Goal: Contribute content: Add original content to the website for others to see

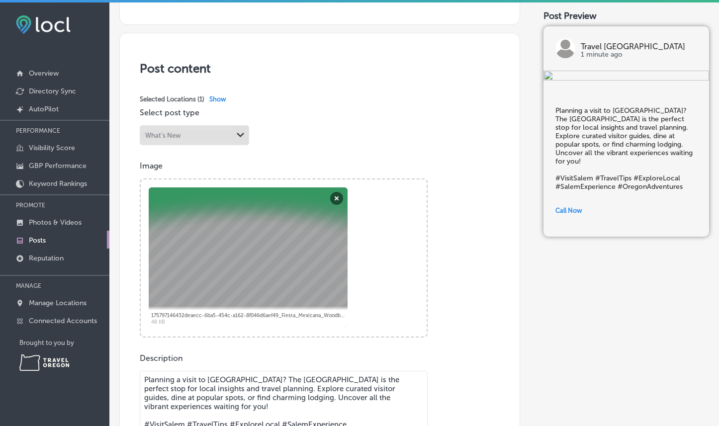
scroll to position [192, 0]
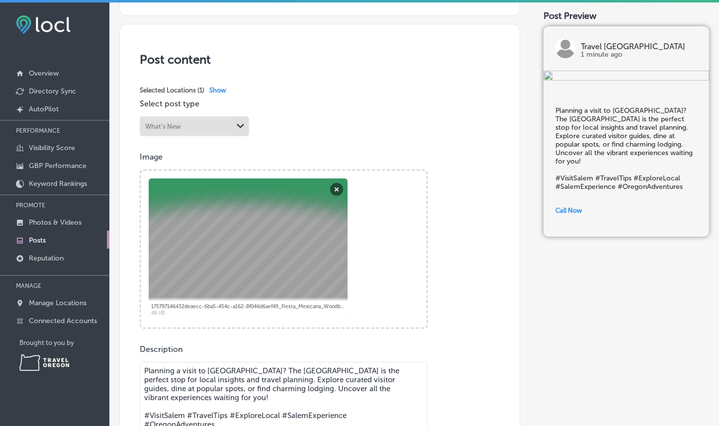
drag, startPoint x: 335, startPoint y: 184, endPoint x: 336, endPoint y: 197, distance: 13.0
click at [336, 197] on div "Abort Retry Remove Upload Cancel Retry Remove 175797146432deaecc-6ba5-454c-a162…" at bounding box center [248, 247] width 199 height 139
click at [337, 189] on button "Remove" at bounding box center [336, 189] width 13 height 13
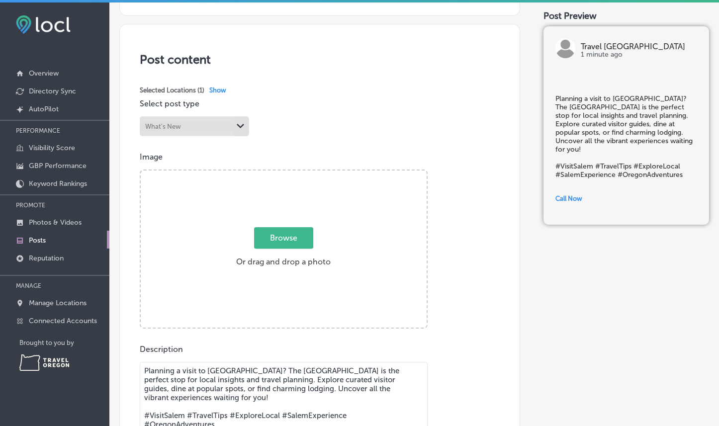
click at [281, 230] on span "Browse" at bounding box center [283, 237] width 59 height 21
click at [281, 174] on input "Browse Or drag and drop a photo" at bounding box center [284, 172] width 286 height 3
type input "C:\fakepath\bc_unruh-Instagram-2544-ig-17987756611594665.jpg"
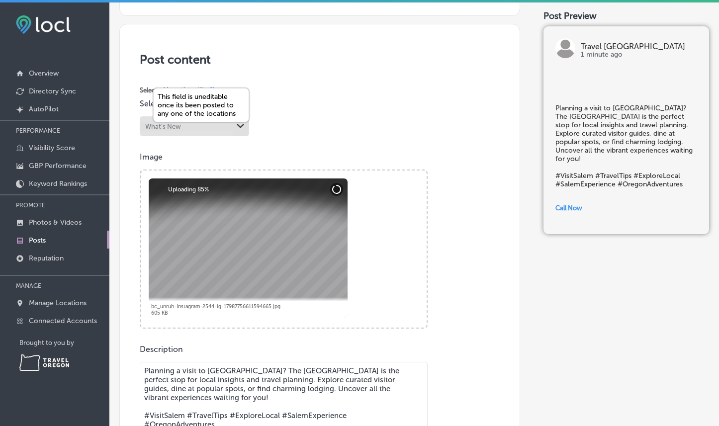
click at [238, 124] on polygon at bounding box center [240, 126] width 7 height 4
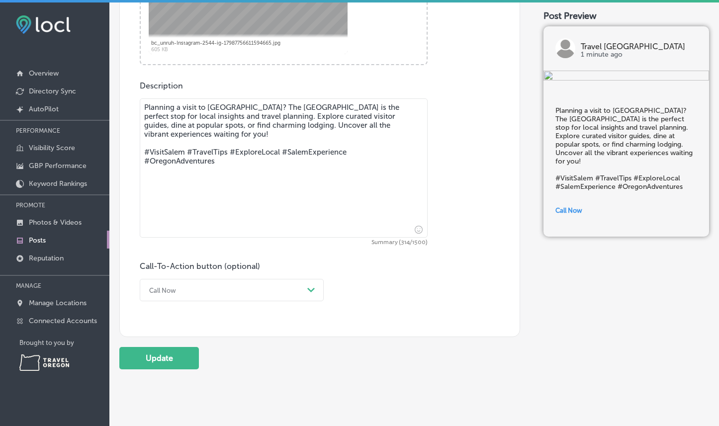
scroll to position [457, 0]
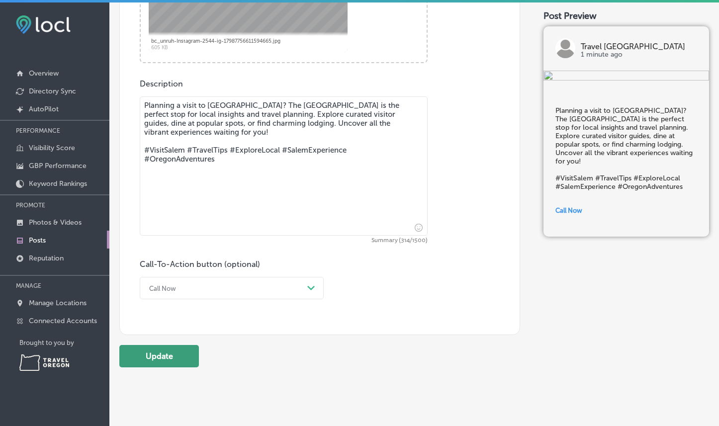
click at [168, 345] on button "Update" at bounding box center [159, 356] width 80 height 22
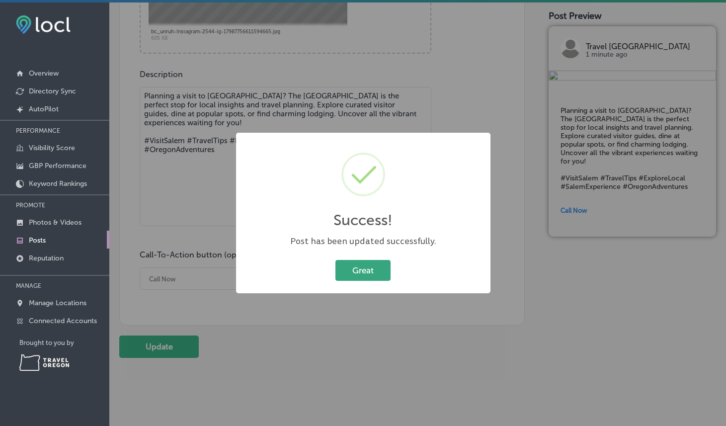
click at [386, 273] on button "Great" at bounding box center [363, 270] width 55 height 20
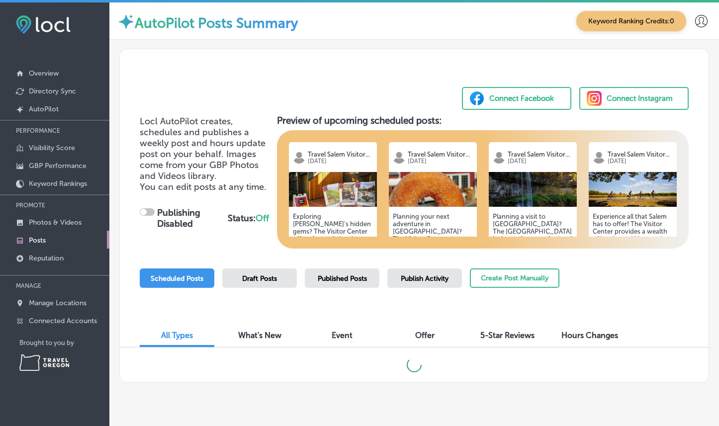
checkbox input "true"
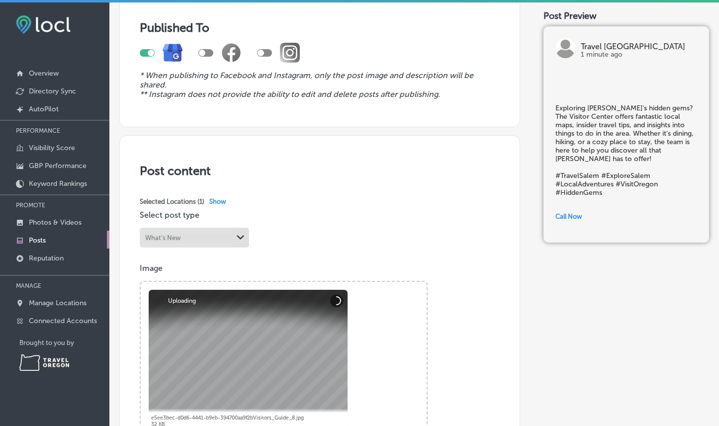
scroll to position [100, 0]
